Goal: Task Accomplishment & Management: Complete application form

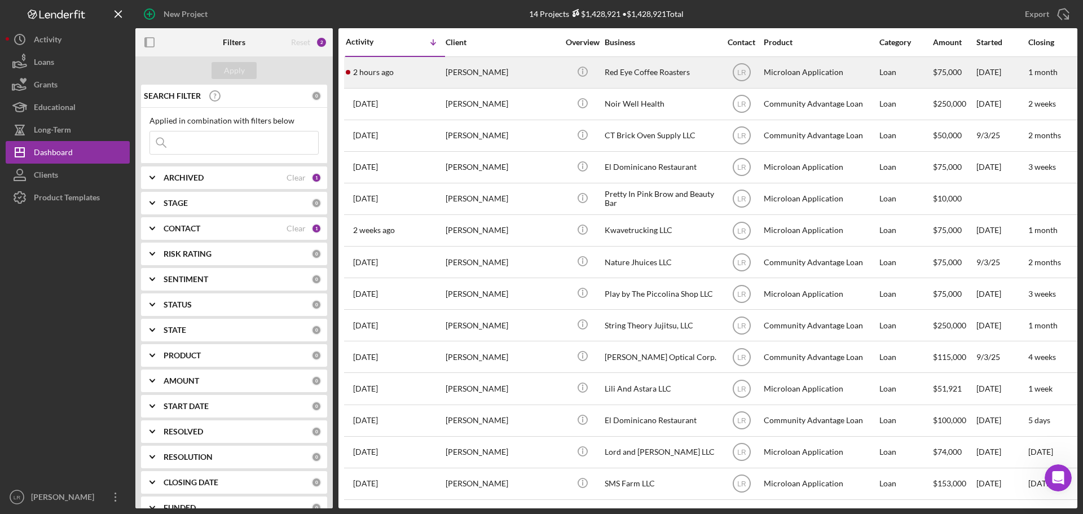
click at [489, 67] on div "[PERSON_NAME]" at bounding box center [501, 73] width 113 height 30
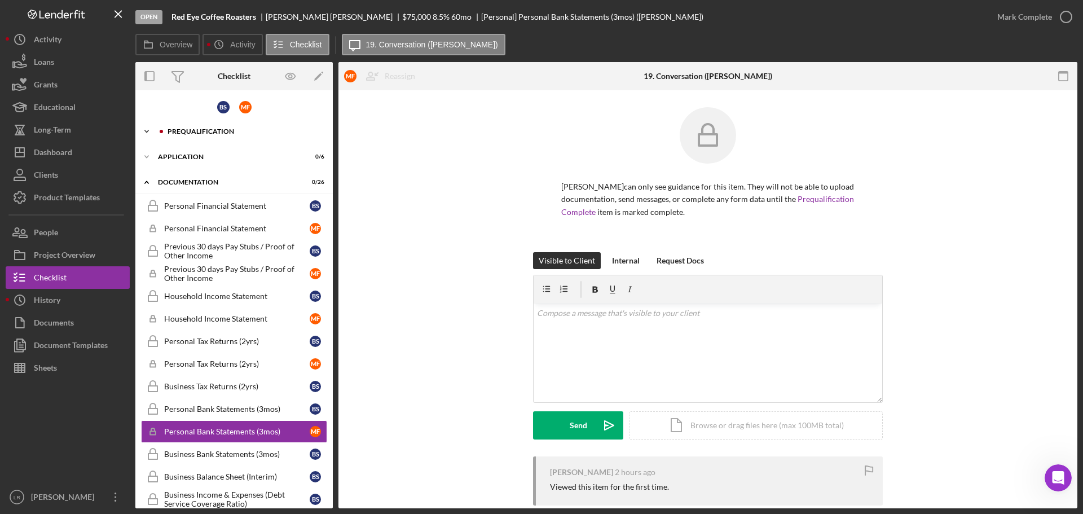
click at [200, 131] on div "Prequalification" at bounding box center [242, 131] width 151 height 7
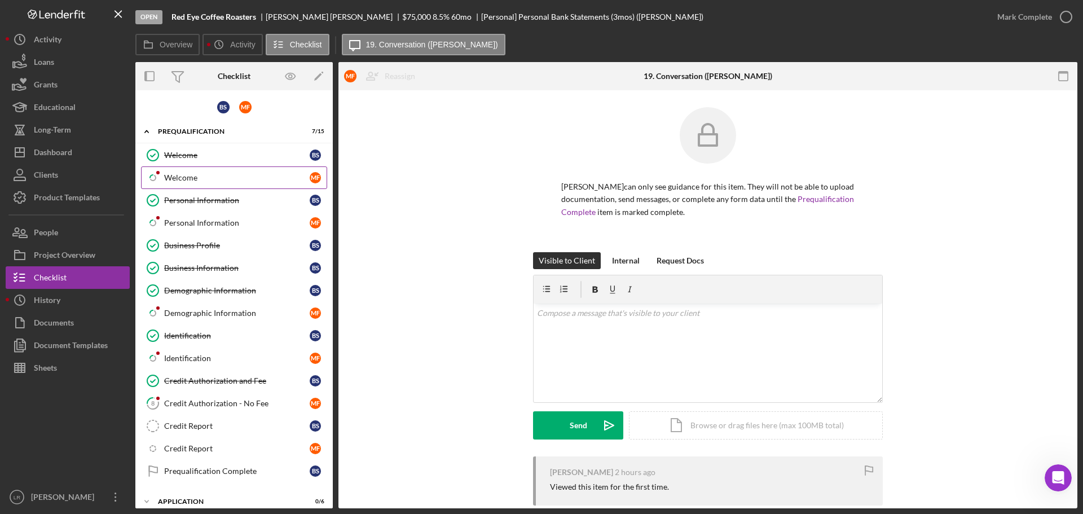
click at [151, 179] on icon at bounding box center [153, 177] width 5 height 5
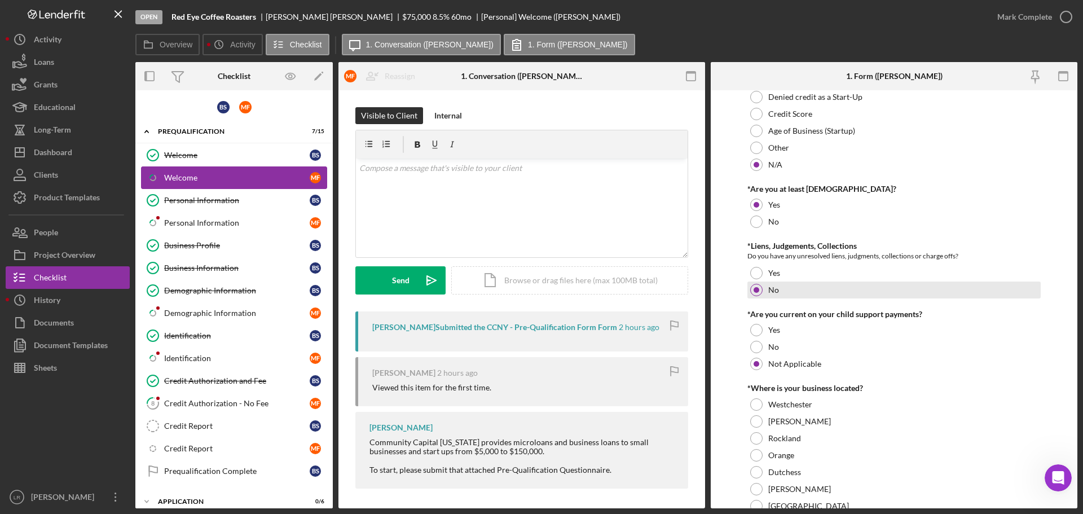
scroll to position [169, 0]
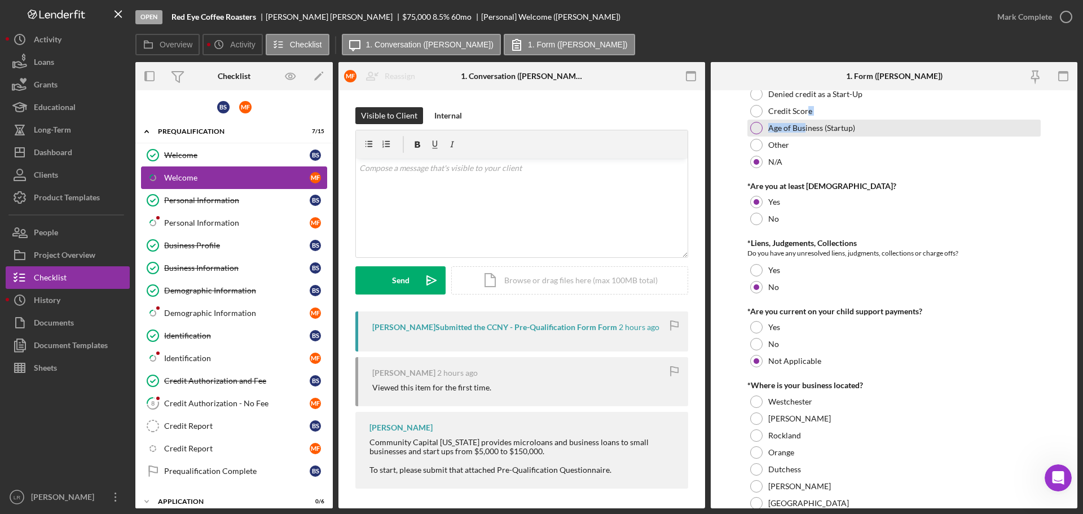
click at [805, 120] on div "Denied Capital? Have you recently been denied capital? If so, please let us kno…" at bounding box center [893, 96] width 293 height 147
click at [800, 130] on label "Age of Business (Startup)" at bounding box center [811, 127] width 87 height 9
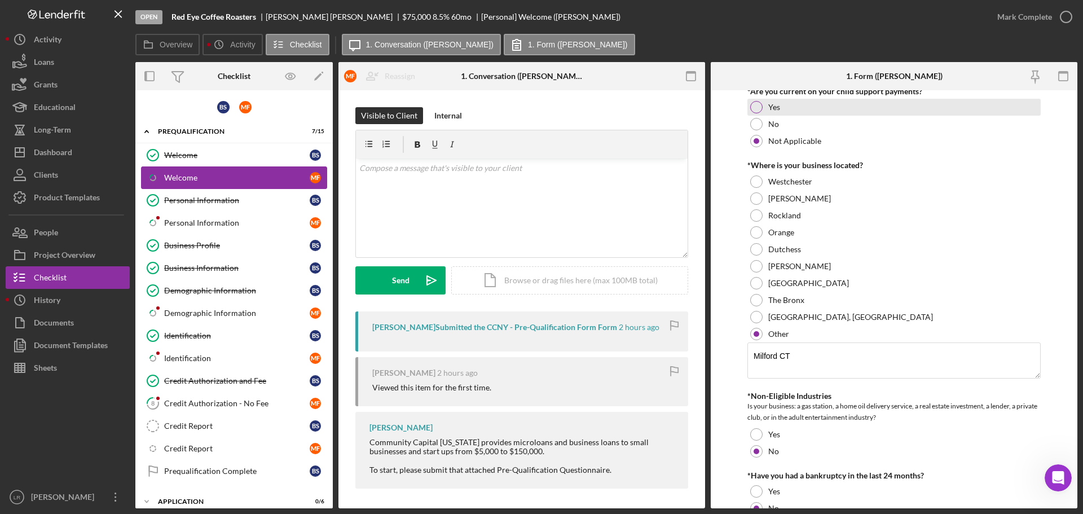
scroll to position [395, 0]
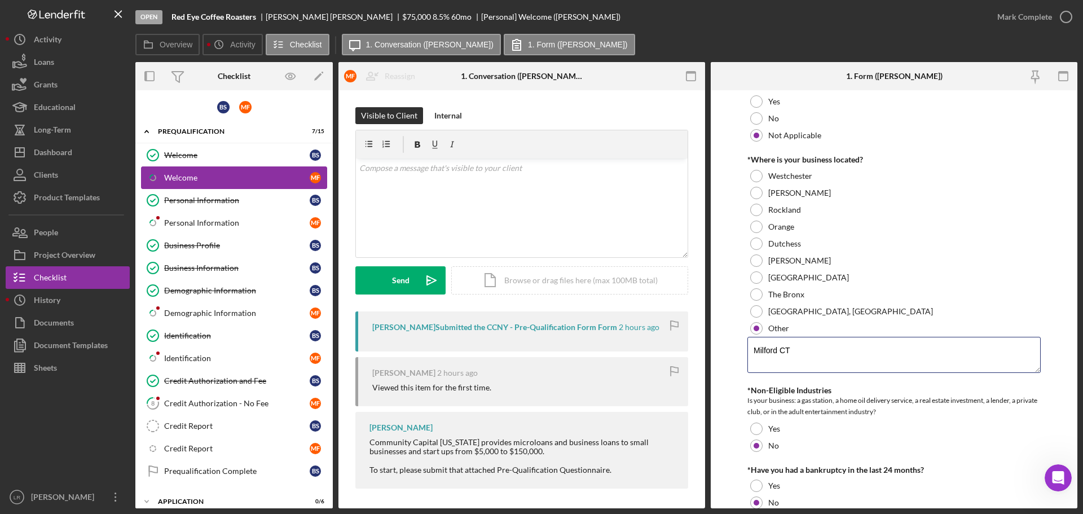
drag, startPoint x: 808, startPoint y: 350, endPoint x: 699, endPoint y: 343, distance: 109.6
click at [699, 343] on div "Overview Internal Workflow Stage Open Icon/Dropdown Arrow Archive (can unarchiv…" at bounding box center [606, 285] width 942 height 446
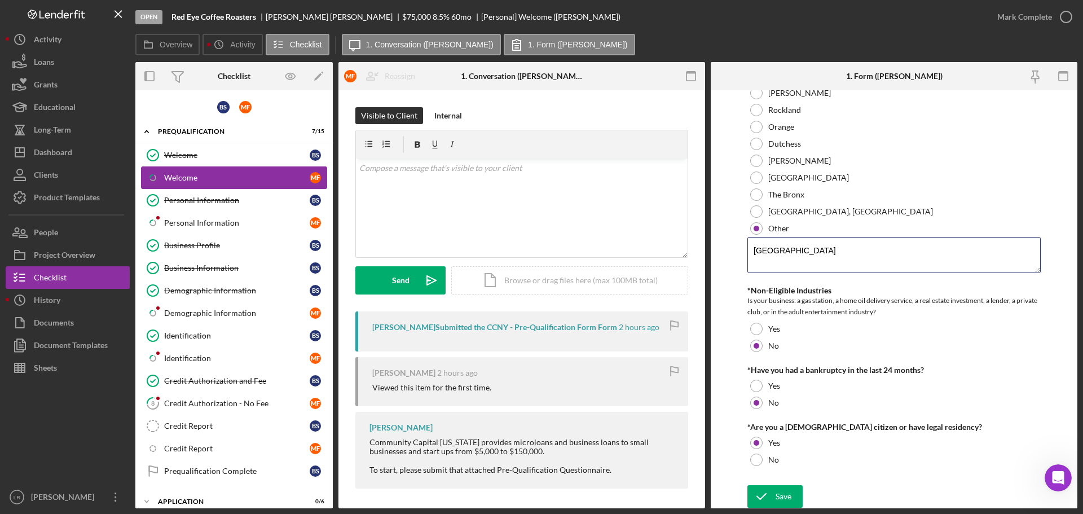
scroll to position [496, 0]
type textarea "[GEOGRAPHIC_DATA]"
click at [788, 497] on div "Save" at bounding box center [783, 495] width 16 height 23
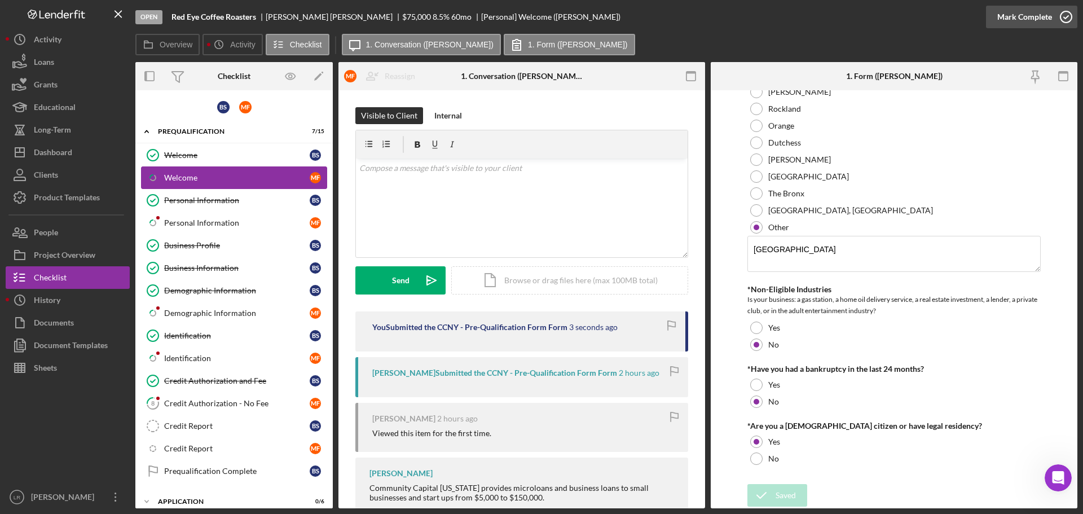
click at [1022, 17] on div "Mark Complete" at bounding box center [1024, 17] width 55 height 23
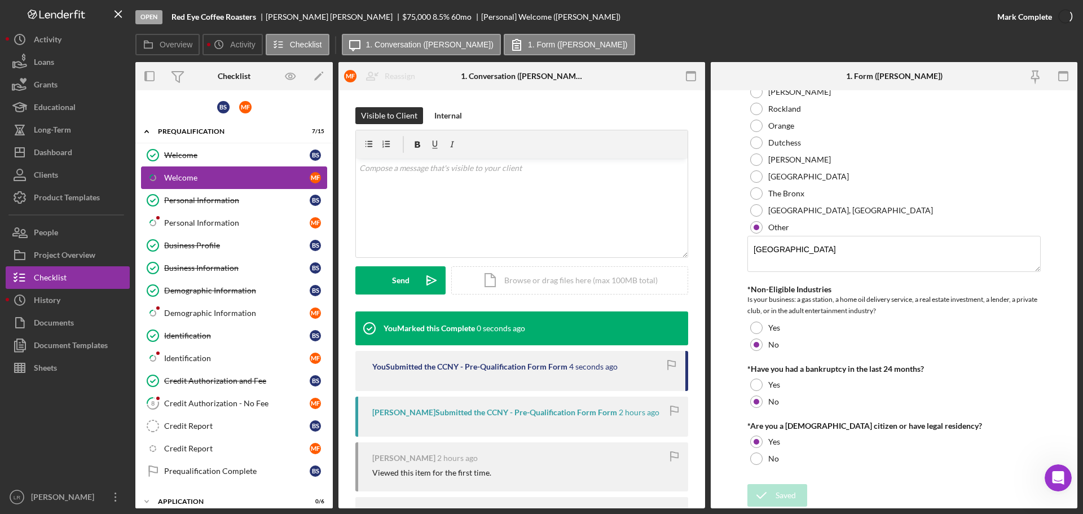
scroll to position [541, 0]
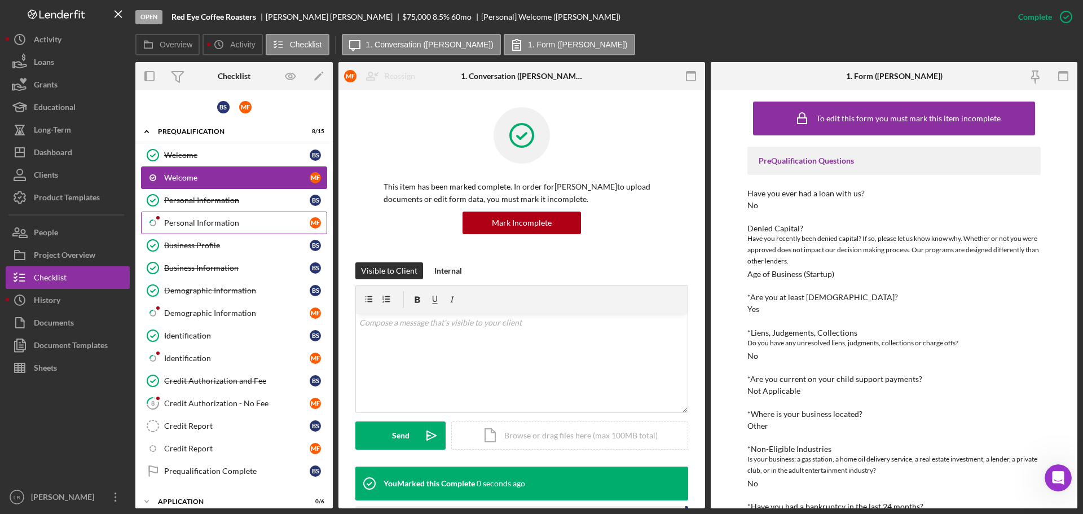
click at [191, 224] on div "Personal Information" at bounding box center [236, 222] width 145 height 9
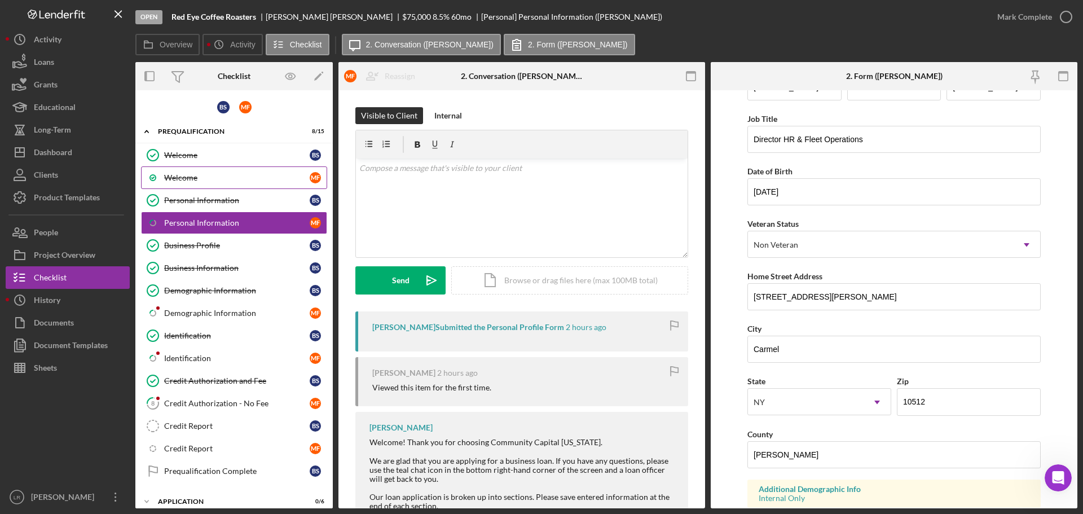
scroll to position [56, 0]
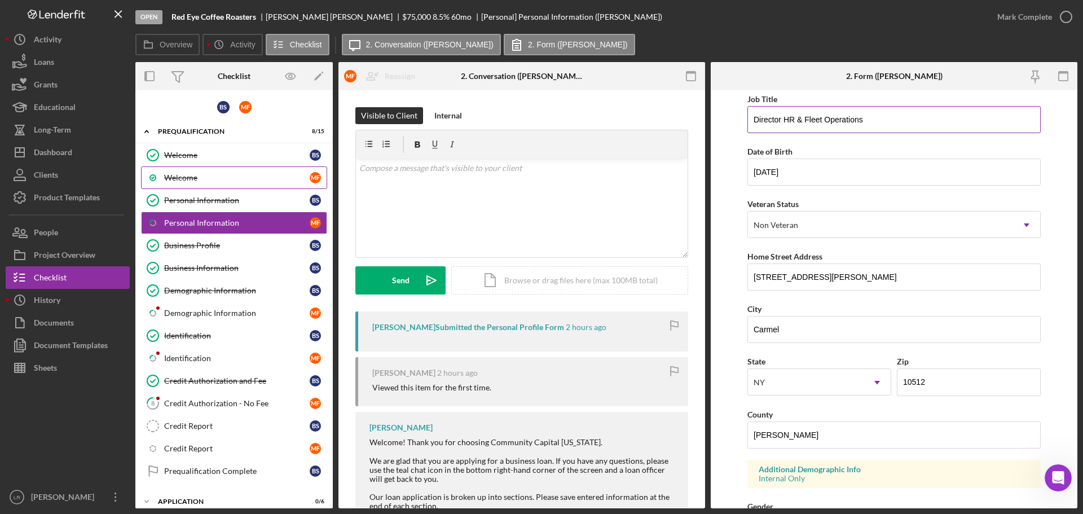
click at [873, 122] on input "Director HR & Fleet Operations" at bounding box center [893, 119] width 293 height 27
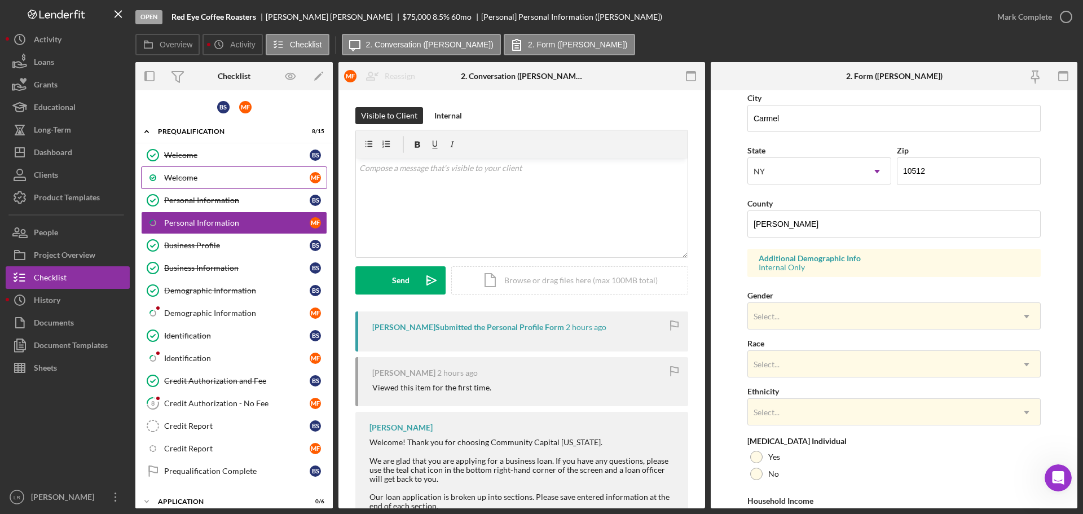
scroll to position [335, 0]
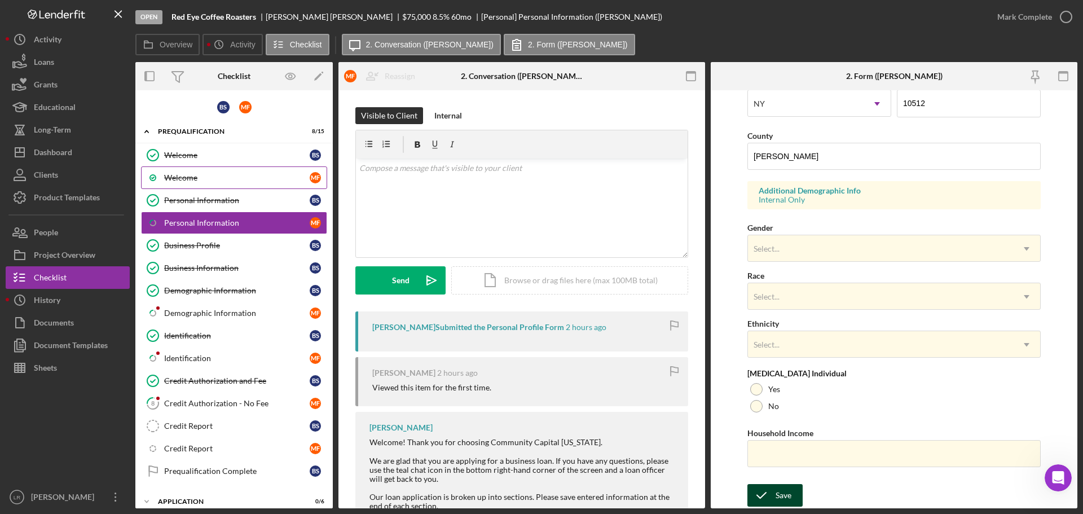
type input "Director HR & Fleet Operations/Co owner"
click at [782, 489] on div "Save" at bounding box center [783, 495] width 16 height 23
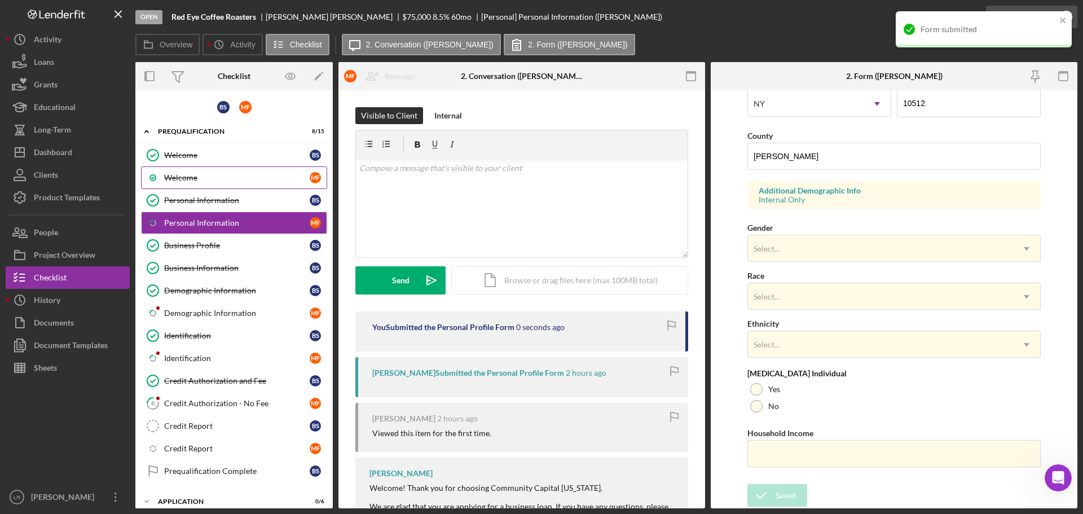
click at [1028, 19] on div "Form submitted" at bounding box center [983, 29] width 176 height 36
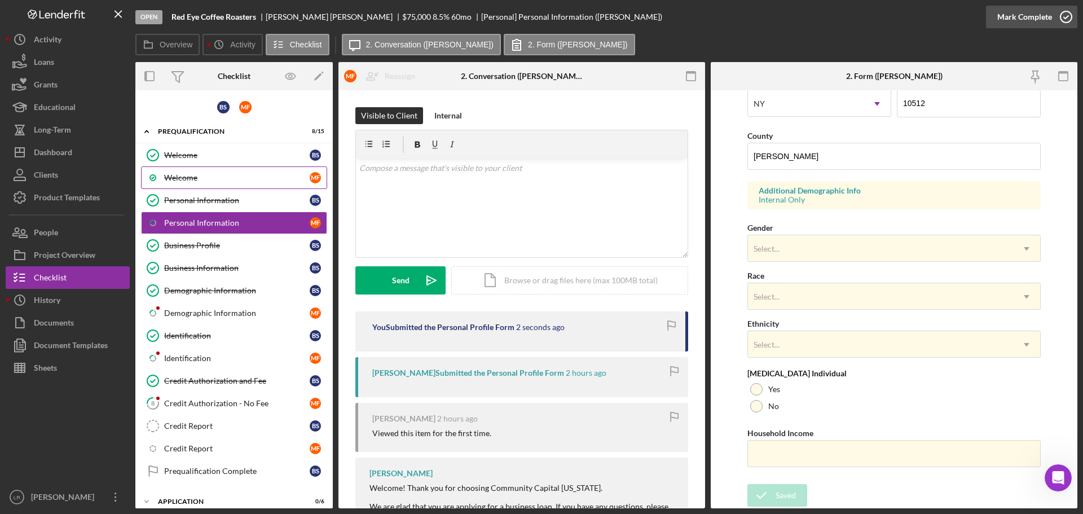
click at [1026, 15] on div "Mark Complete" at bounding box center [1024, 17] width 55 height 23
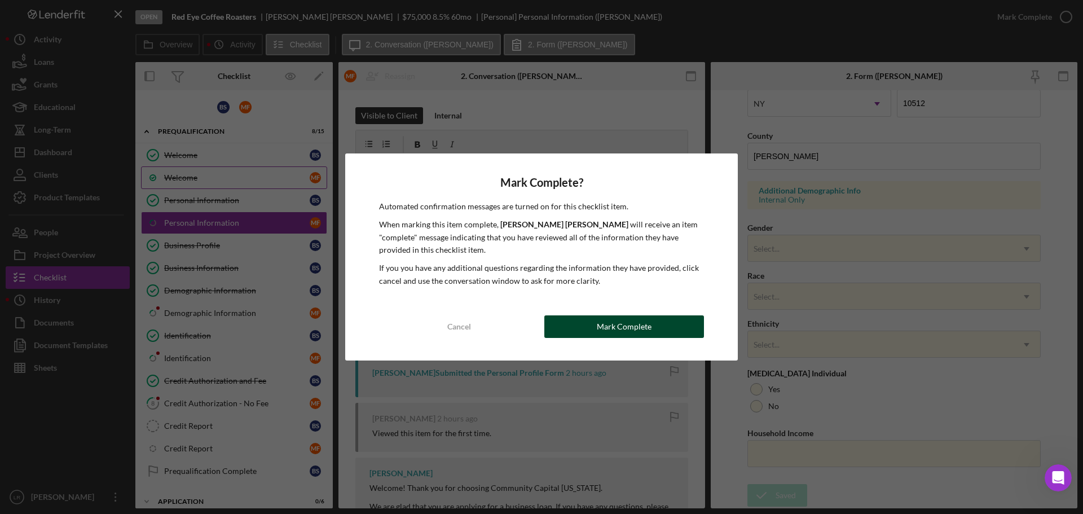
click at [634, 325] on div "Mark Complete" at bounding box center [624, 326] width 55 height 23
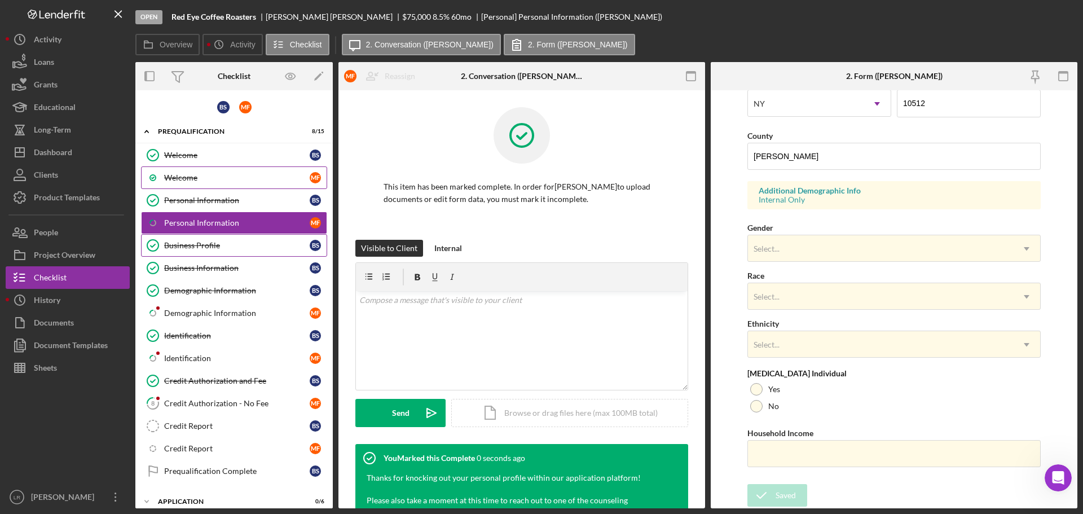
scroll to position [108, 0]
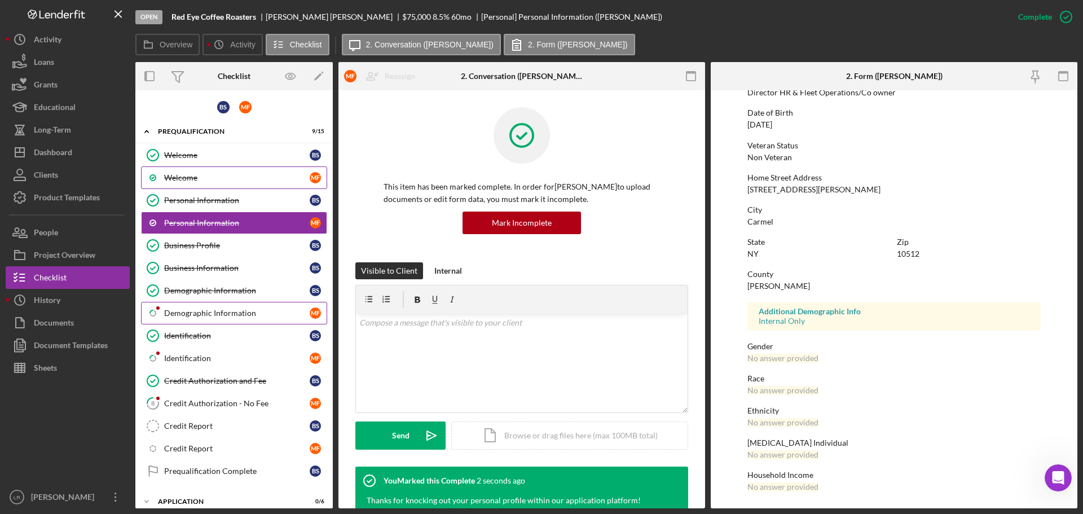
click at [183, 313] on div "Demographic Information" at bounding box center [236, 312] width 145 height 9
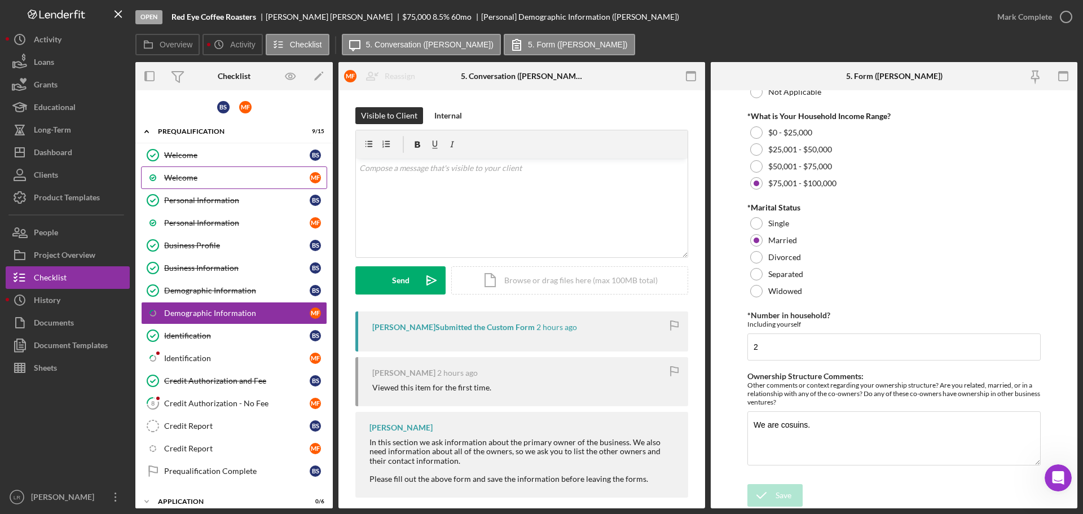
scroll to position [456, 0]
click at [1039, 20] on div "Mark Complete" at bounding box center [1024, 17] width 55 height 23
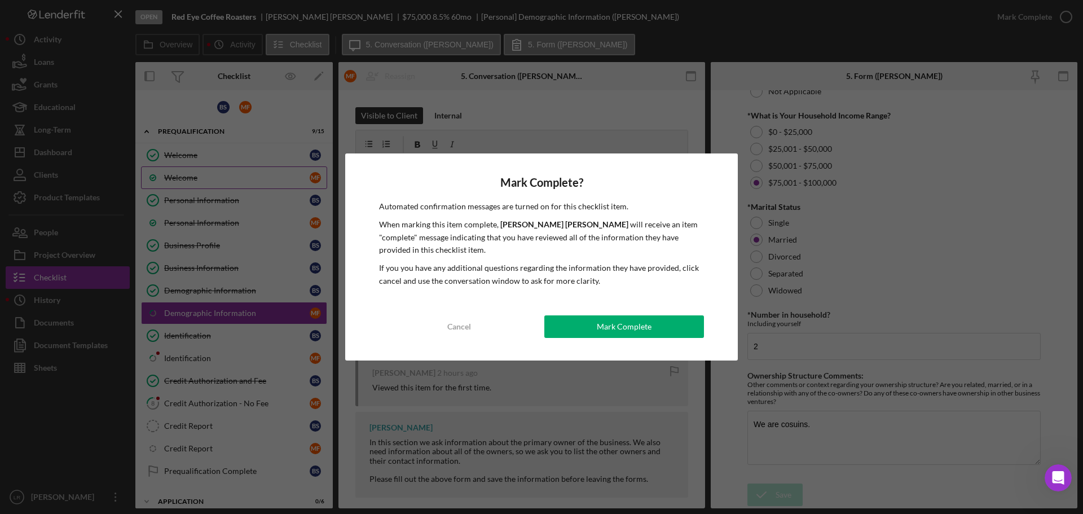
click at [615, 330] on div "Mark Complete" at bounding box center [624, 326] width 55 height 23
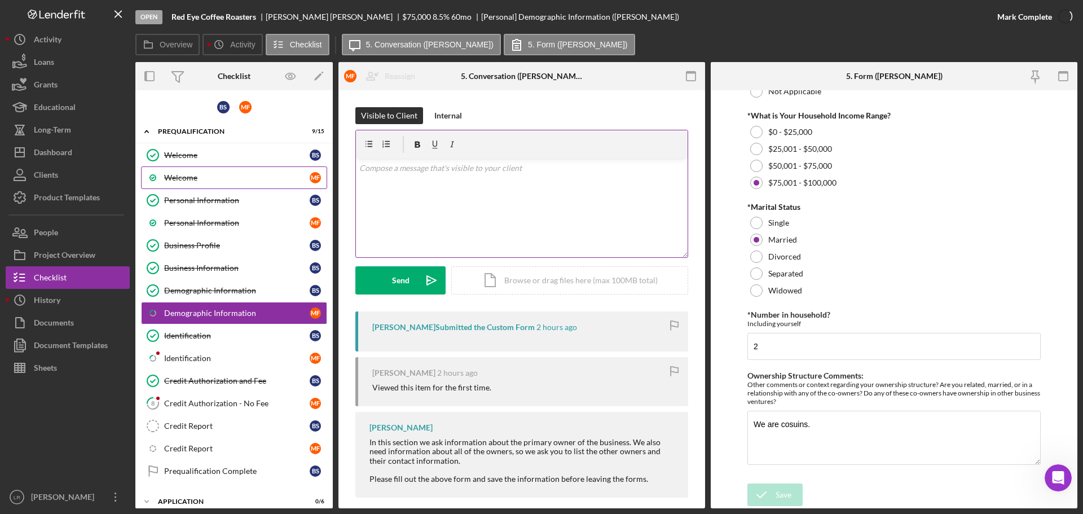
scroll to position [501, 0]
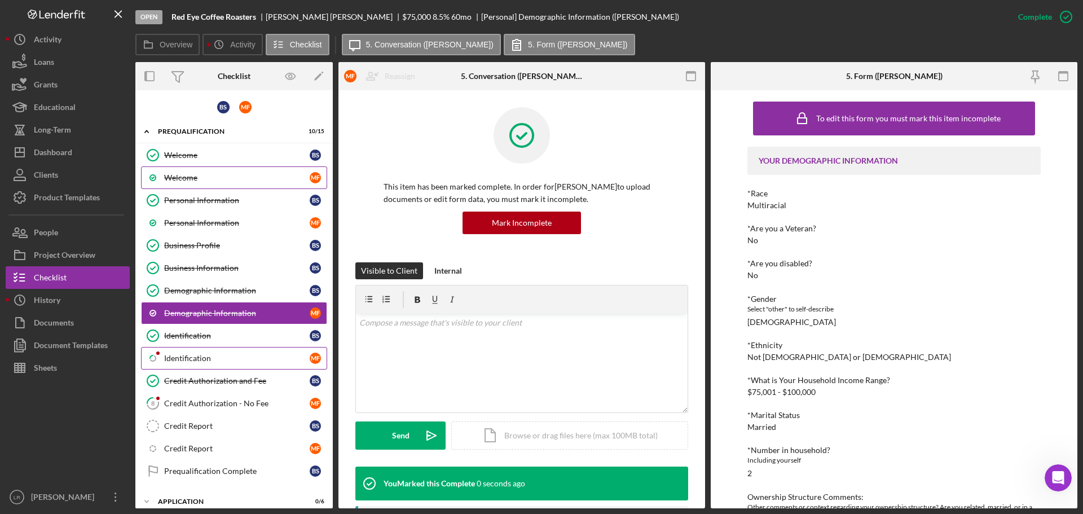
click at [180, 355] on div "Identification" at bounding box center [236, 358] width 145 height 9
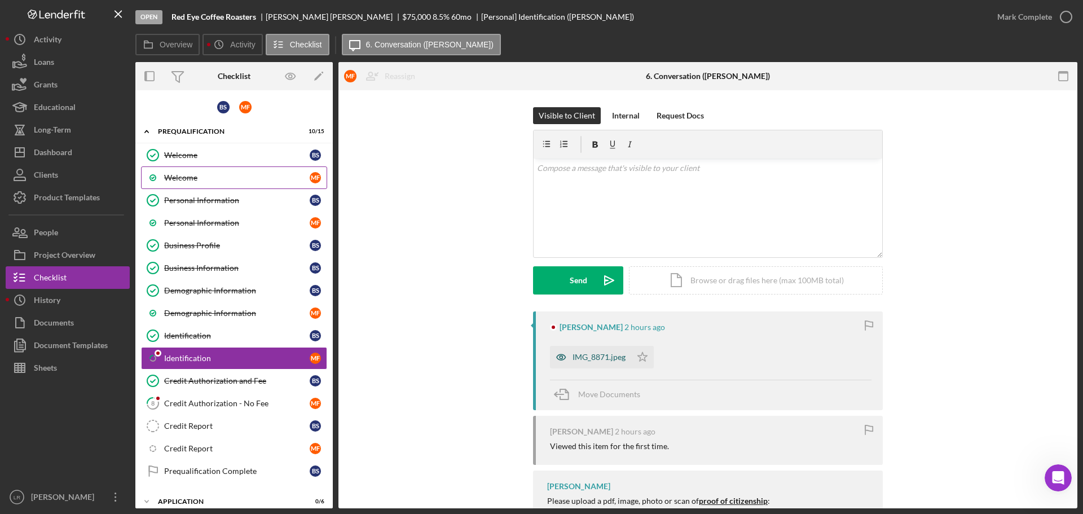
click at [597, 357] on div "IMG_8871.jpeg" at bounding box center [598, 356] width 53 height 9
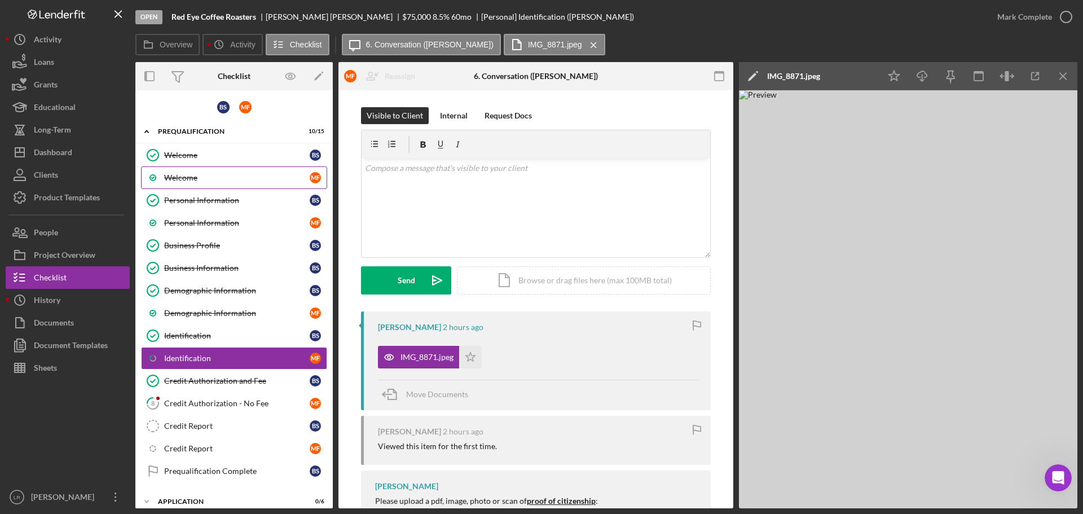
click at [747, 72] on icon "Icon/Edit" at bounding box center [753, 76] width 28 height 28
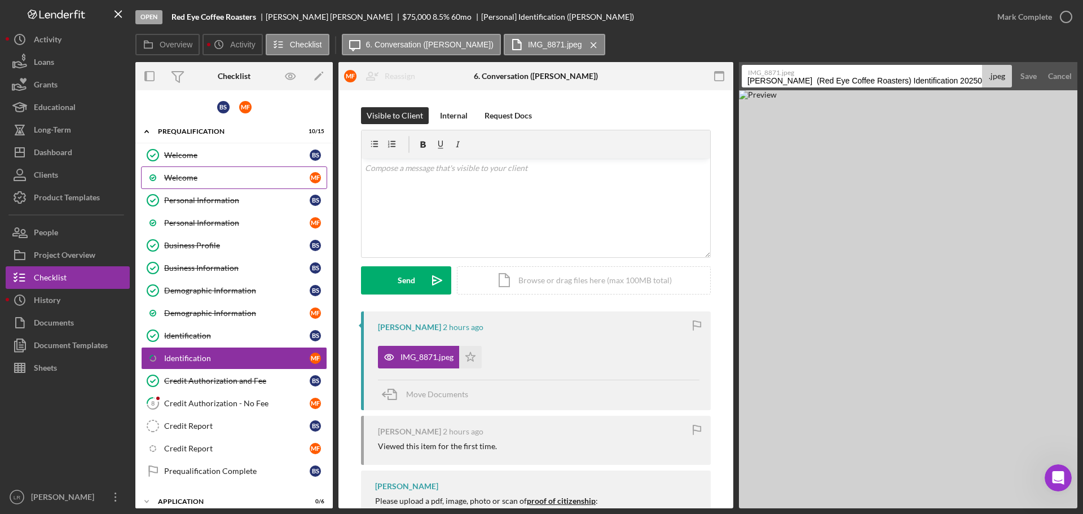
scroll to position [0, 24]
drag, startPoint x: 926, startPoint y: 90, endPoint x: 1082, endPoint y: 128, distance: 160.1
click at [1082, 123] on div "Open Red Eye Coffee Roasters [PERSON_NAME] $75,000 $75,000 8.5 % 60 mo [Persona…" at bounding box center [541, 257] width 1083 height 514
type input "ID - Passport (MF)"
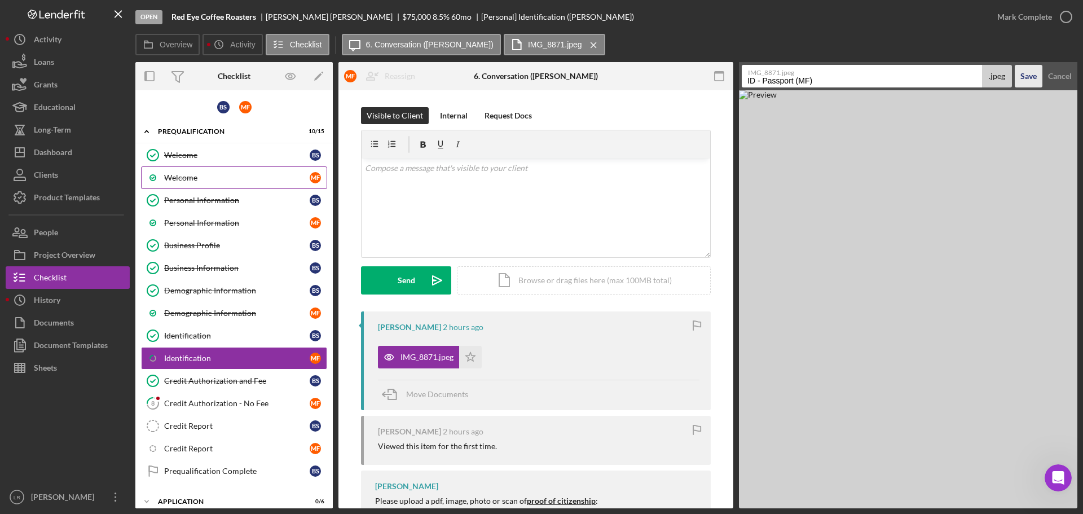
click at [1021, 75] on div "Save" at bounding box center [1028, 76] width 16 height 23
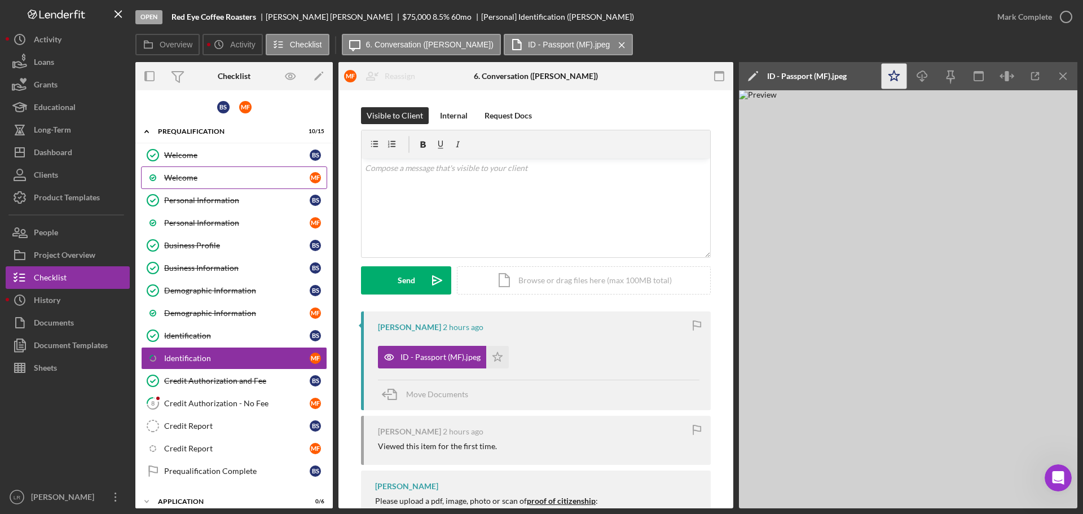
click at [897, 74] on polygon "button" at bounding box center [894, 75] width 11 height 10
click at [924, 76] on icon "Icon/Download" at bounding box center [921, 76] width 25 height 25
click at [1057, 19] on icon "button" at bounding box center [1066, 17] width 28 height 28
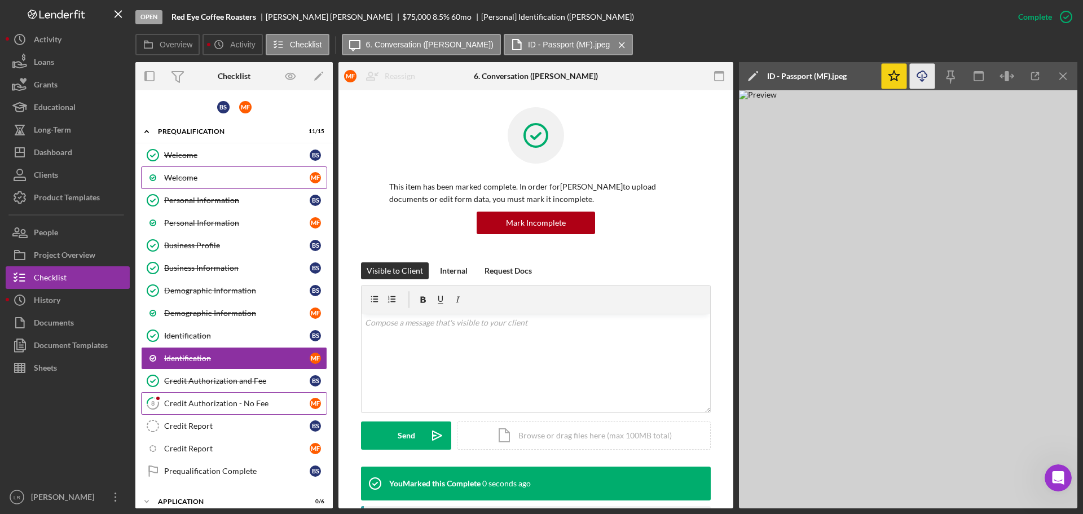
drag, startPoint x: 196, startPoint y: 412, endPoint x: 205, endPoint y: 410, distance: 8.6
click at [196, 412] on link "8 Credit Authorization - No Fee M F" at bounding box center [234, 403] width 186 height 23
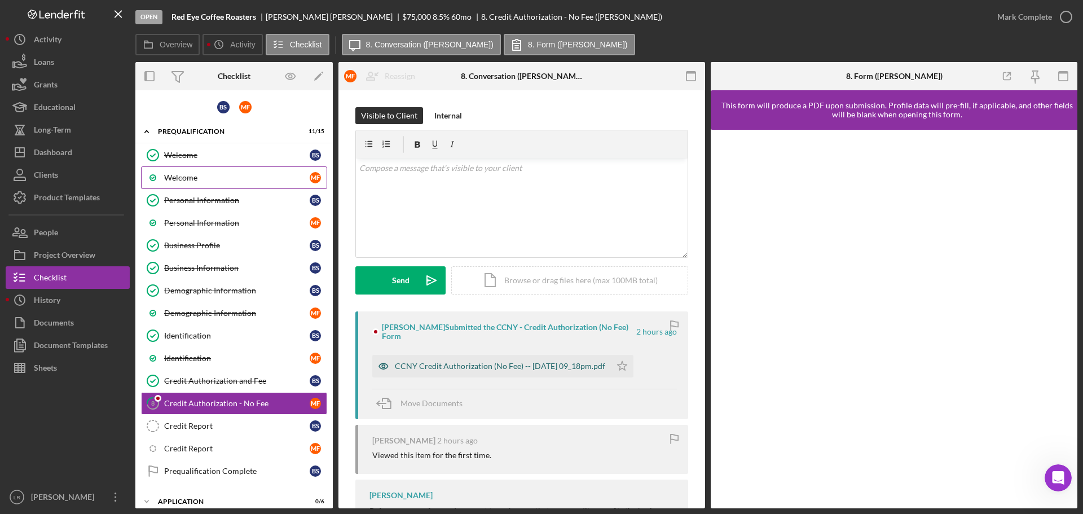
click at [451, 366] on div "CCNY Credit Authorization (No Fee) -- [DATE] 09_18pm.pdf" at bounding box center [500, 365] width 210 height 9
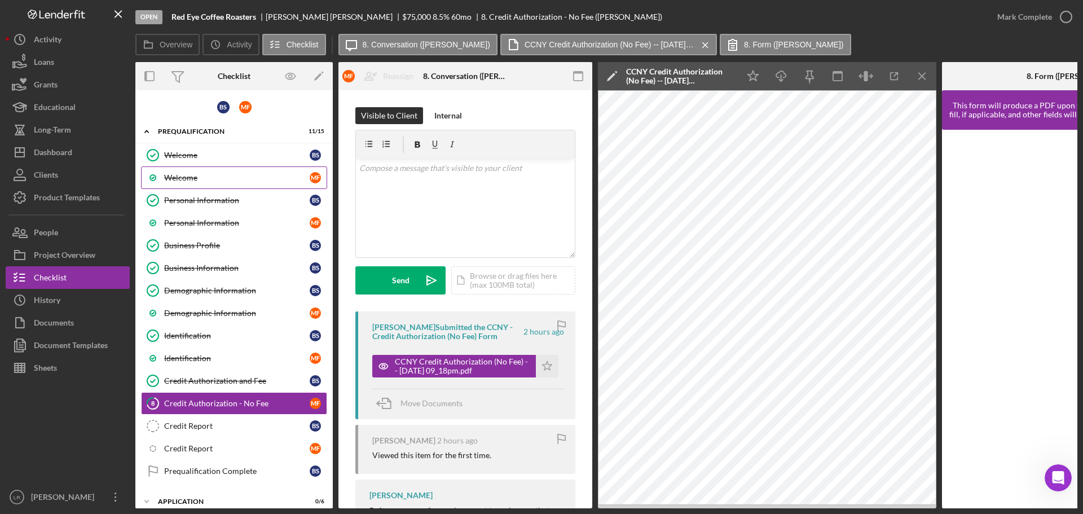
click at [615, 76] on icon "Icon/Edit" at bounding box center [612, 76] width 28 height 28
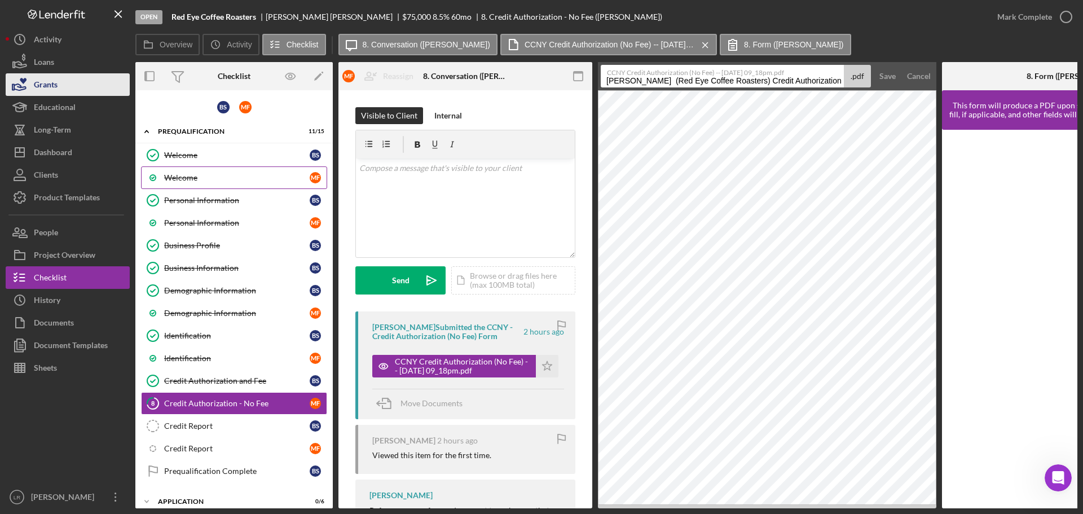
drag, startPoint x: 784, startPoint y: 81, endPoint x: 129, endPoint y: 80, distance: 655.2
click at [129, 80] on div "Open Red Eye Coffee Roasters [PERSON_NAME] $75,000 $75,000 8.5 % 60 mo 8. Credi…" at bounding box center [541, 254] width 1071 height 508
type input "Credit Authorization - No Fee 20250921"
click at [888, 77] on div "Save" at bounding box center [887, 76] width 16 height 23
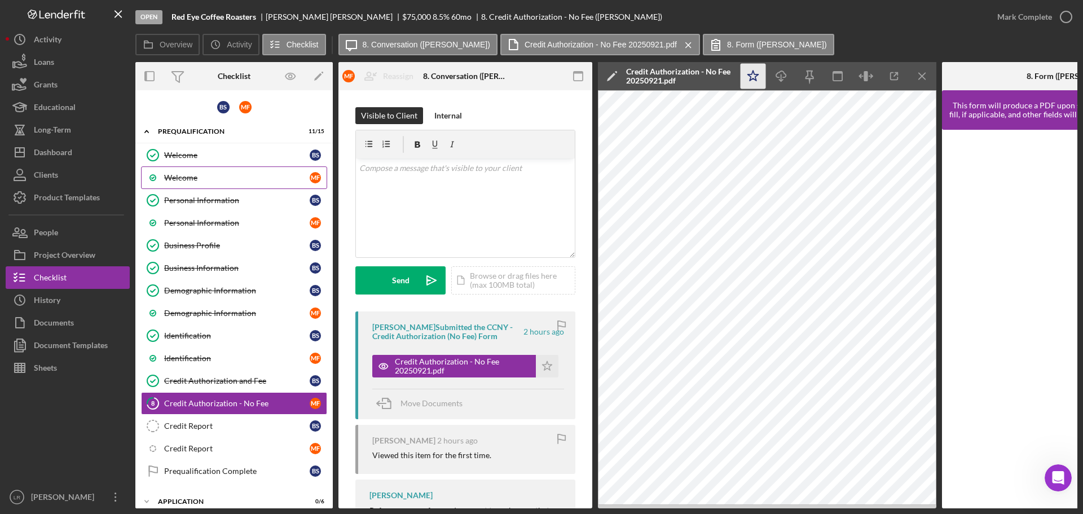
click at [755, 77] on polygon "button" at bounding box center [753, 75] width 11 height 10
click at [784, 78] on icon "Icon/Download" at bounding box center [781, 76] width 25 height 25
click at [1046, 19] on div "Mark Complete" at bounding box center [1024, 17] width 55 height 23
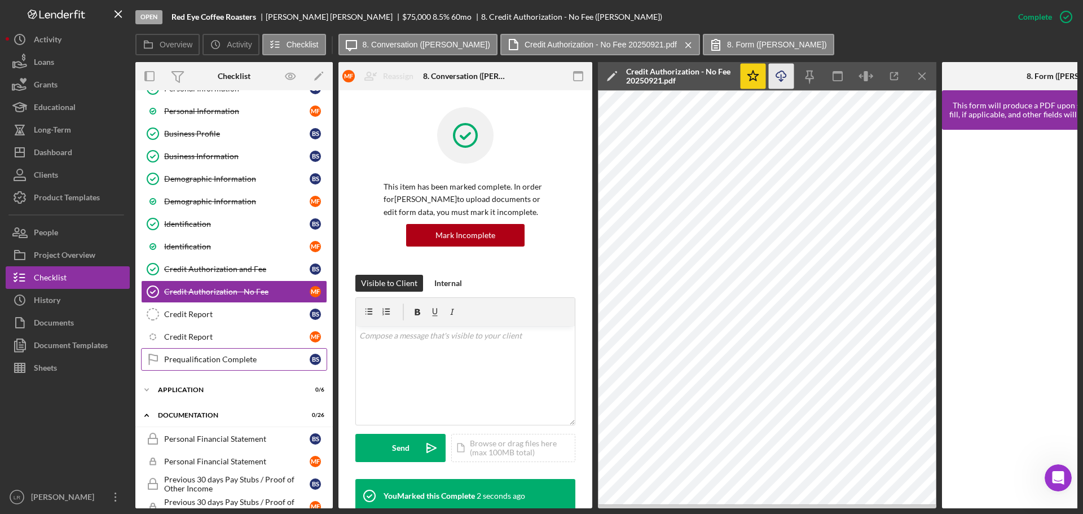
scroll to position [113, 0]
drag, startPoint x: 214, startPoint y: 338, endPoint x: 222, endPoint y: 317, distance: 22.6
click at [214, 338] on div "Credit Report" at bounding box center [236, 335] width 145 height 9
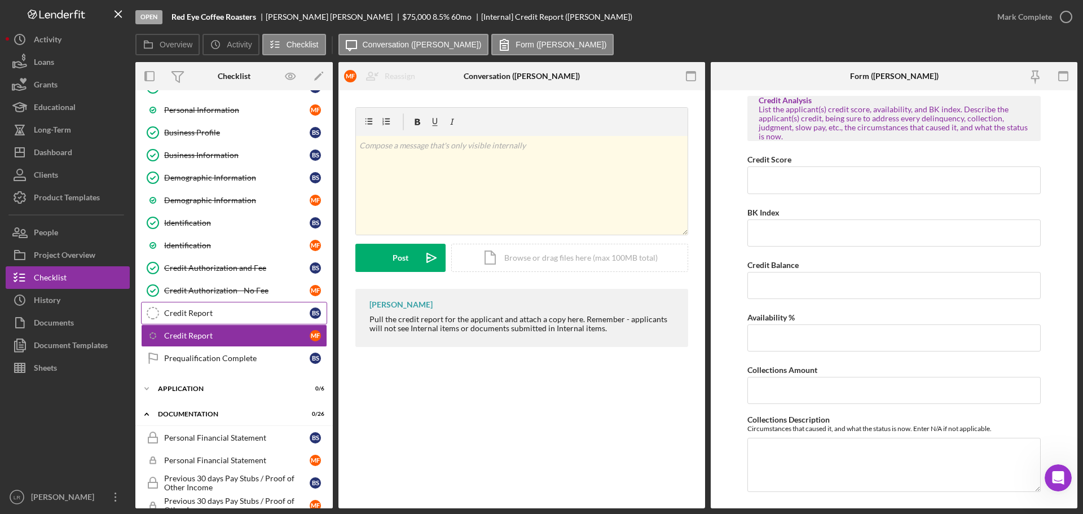
click at [221, 312] on div "Credit Report" at bounding box center [236, 312] width 145 height 9
